Goal: Check status: Check status

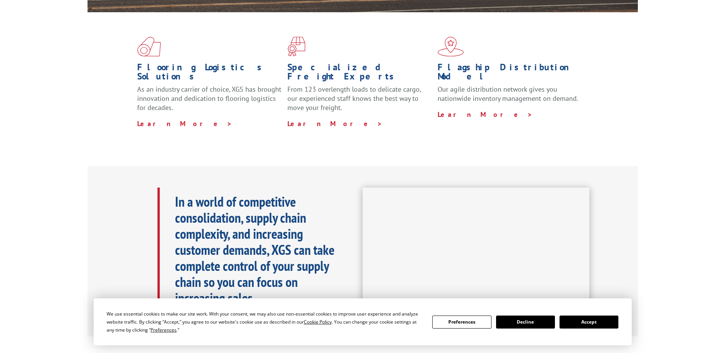
drag, startPoint x: 85, startPoint y: 138, endPoint x: 98, endPoint y: 181, distance: 45.0
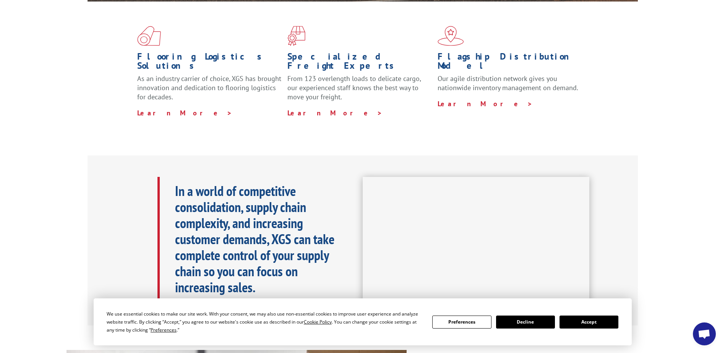
click at [600, 324] on button "Accept" at bounding box center [588, 321] width 59 height 13
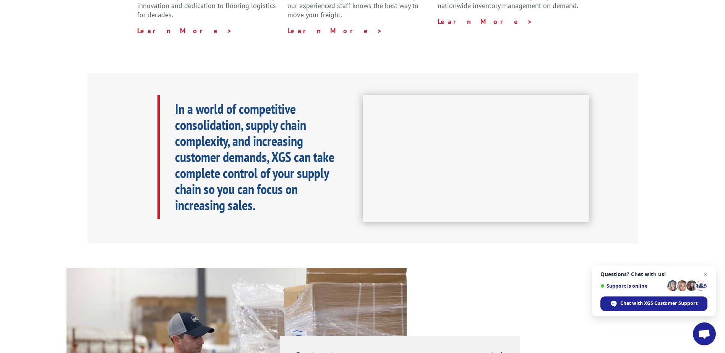
drag, startPoint x: 111, startPoint y: 176, endPoint x: 117, endPoint y: 261, distance: 85.0
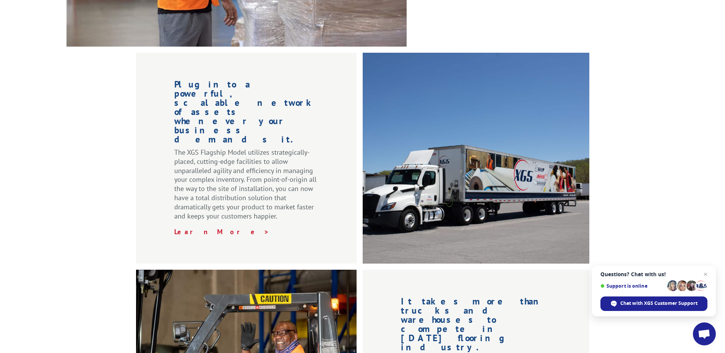
drag, startPoint x: 95, startPoint y: 292, endPoint x: 123, endPoint y: 318, distance: 38.7
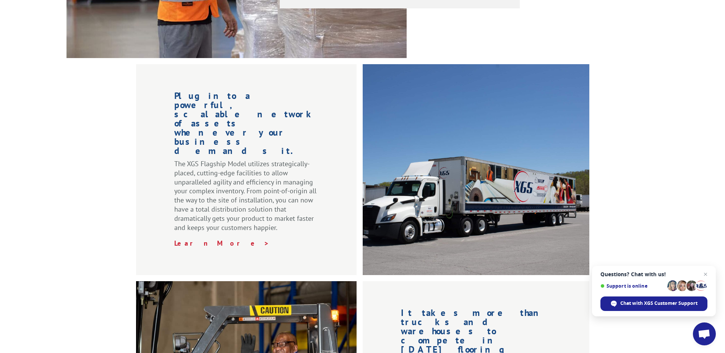
scroll to position [188, 0]
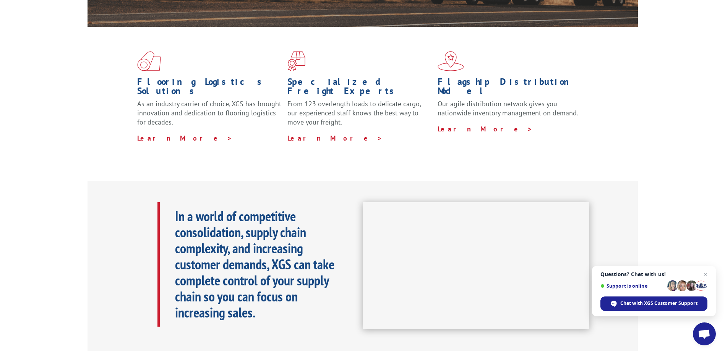
drag, startPoint x: 123, startPoint y: 277, endPoint x: 443, endPoint y: 66, distance: 383.6
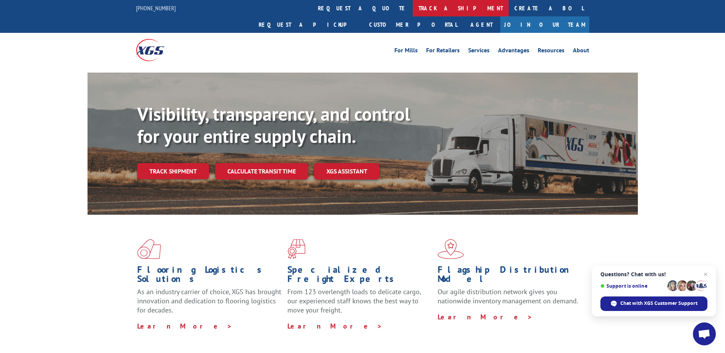
click at [413, 8] on link "track a shipment" at bounding box center [461, 8] width 96 height 16
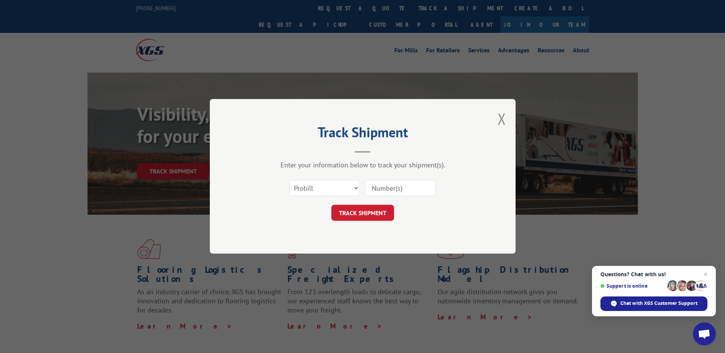
click at [390, 199] on div "Select category... Probill BOL PO" at bounding box center [362, 188] width 229 height 25
click at [395, 193] on input at bounding box center [400, 188] width 70 height 16
paste input "526067951"
type input "526067951"
click at [299, 188] on select "Select category... Probill BOL PO" at bounding box center [324, 188] width 70 height 16
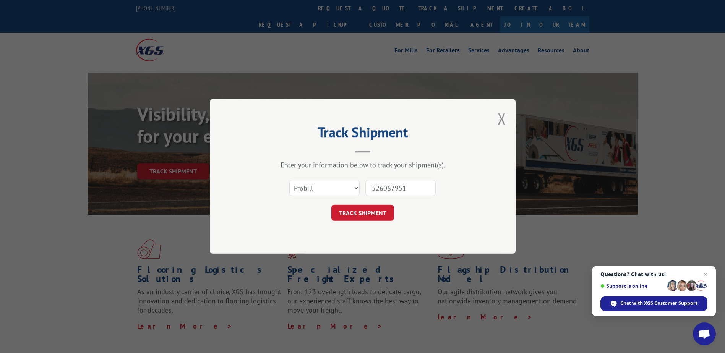
drag, startPoint x: 236, startPoint y: 202, endPoint x: 242, endPoint y: 202, distance: 6.1
click at [236, 202] on div "Track Shipment Enter your information below to track your shipment(s). Select c…" at bounding box center [363, 176] width 306 height 155
click at [374, 212] on button "TRACK SHIPMENT" at bounding box center [362, 213] width 63 height 16
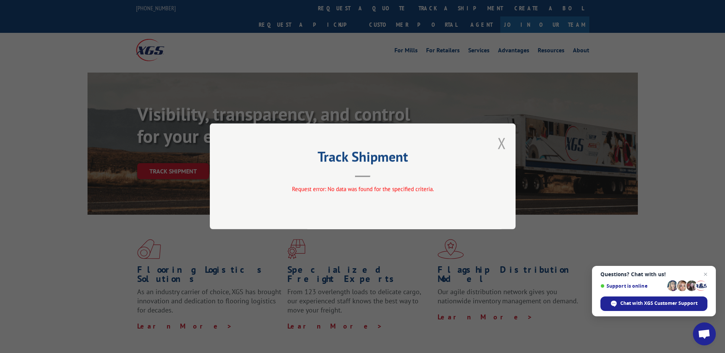
click at [501, 144] on button "Close modal" at bounding box center [501, 143] width 8 height 20
